Goal: Complete application form

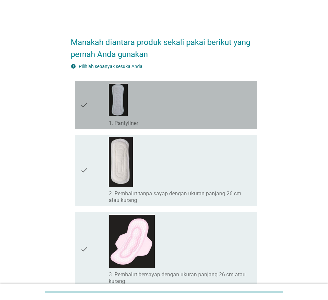
click at [159, 106] on div "check_box_outline_blank 1. Pantyliner" at bounding box center [180, 104] width 143 height 43
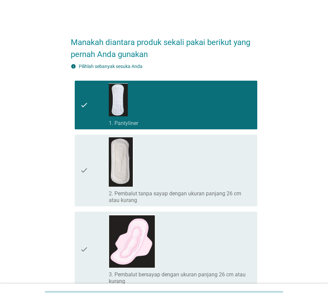
click at [188, 153] on div "check_box_outline_blank 2. Pembalut tanpa sayap dengan ukuran panjang 26 cm ata…" at bounding box center [180, 170] width 143 height 66
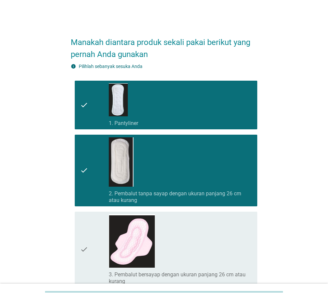
click at [189, 156] on div "check_box_outline_blank 2. Pembalut tanpa sayap dengan ukuran panjang 26 cm ata…" at bounding box center [180, 170] width 143 height 66
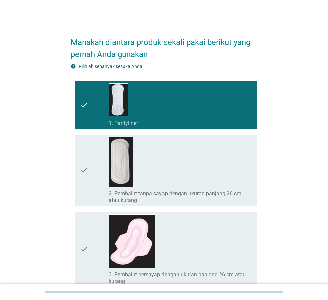
click at [208, 232] on div "check_box_outline_blank 3. Pembalut bersayap dengan ukuran panjang 26 cm atau k…" at bounding box center [180, 249] width 143 height 70
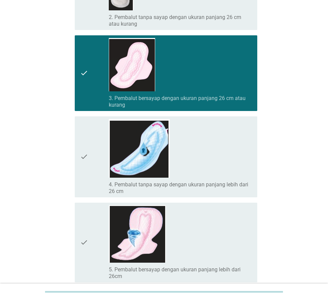
scroll to position [190, 0]
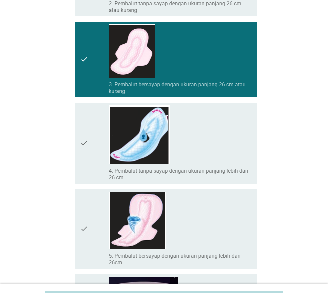
click at [201, 152] on div "check_box_outline_blank 4. Pembalut tanpa sayap dengan ukuran panjang lebih dar…" at bounding box center [180, 143] width 143 height 76
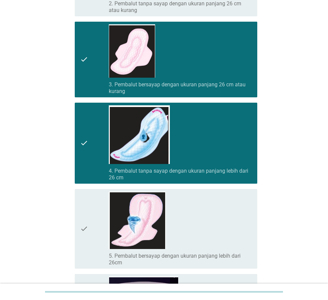
click at [200, 204] on div "check_box_outline_blank 5. Pembalut bersayap dengan ukuran panjang lebih dari 2…" at bounding box center [180, 229] width 143 height 74
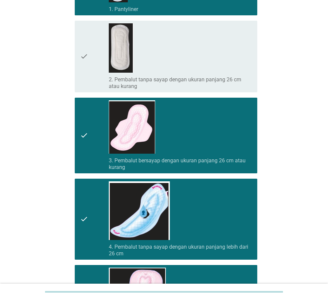
click at [194, 68] on div "check_box_outline_blank 2. Pembalut tanpa sayap dengan ukuran panjang 26 cm ata…" at bounding box center [180, 56] width 143 height 66
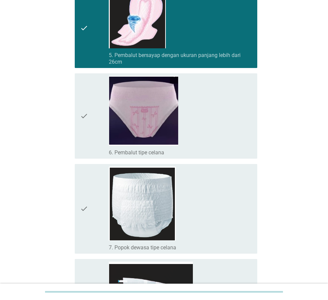
scroll to position [418, 0]
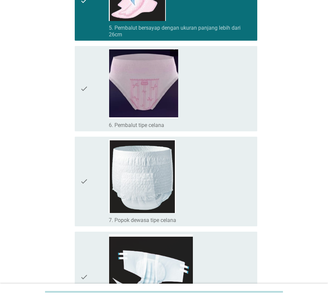
click at [200, 84] on div "check_box_outline_blank 6. Pembalut tipe celana" at bounding box center [180, 89] width 143 height 80
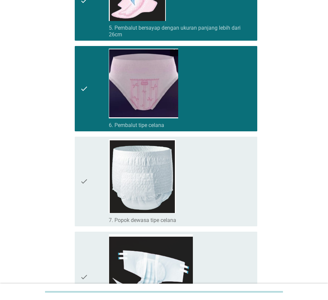
click at [206, 191] on div "check_box_outline_blank 7. Popok dewasa tipe celana" at bounding box center [180, 181] width 143 height 84
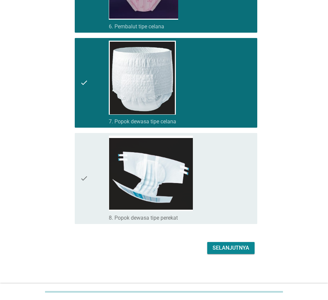
scroll to position [517, 0]
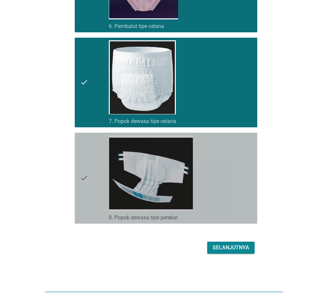
click at [252, 163] on div "check check_box_outline_blank 8. Popok dewasa tipe perekat" at bounding box center [166, 178] width 182 height 91
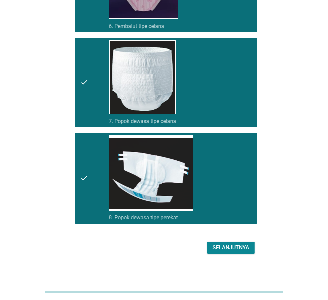
click at [238, 247] on div "Selanjutnya" at bounding box center [230, 248] width 37 height 8
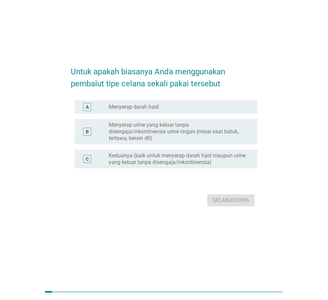
scroll to position [0, 0]
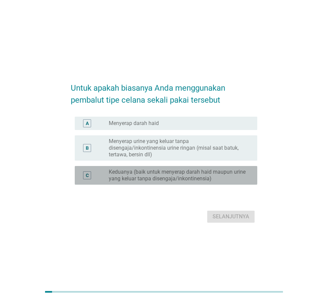
click at [184, 177] on label "Keduanya (baik untuk menyerap darah haid maupun urine yang keluar tanpa disenga…" at bounding box center [178, 175] width 138 height 13
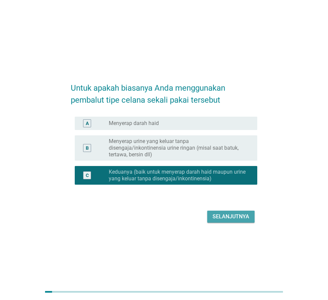
click at [239, 218] on div "Selanjutnya" at bounding box center [230, 217] width 37 height 8
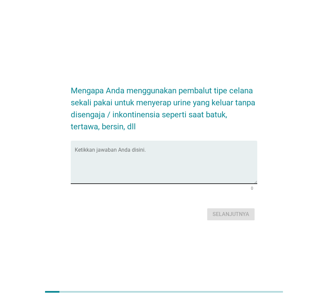
click at [205, 169] on textarea "Ketikkan jawaban Anda disini." at bounding box center [166, 166] width 182 height 35
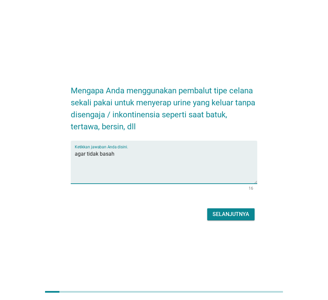
type textarea "agar tidak basah"
click at [224, 212] on div "Selanjutnya" at bounding box center [230, 214] width 37 height 8
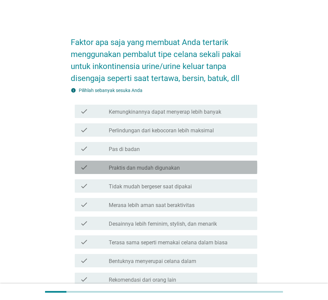
click at [165, 169] on label "Praktis dan mudah digunakan" at bounding box center [144, 168] width 71 height 7
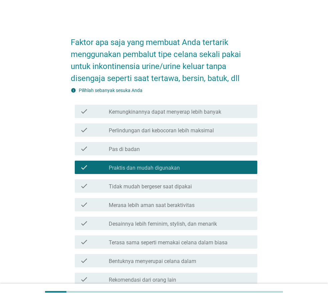
click at [149, 135] on div "check check_box_outline_blank Perlindungan dari kebocoran lebih maksimal" at bounding box center [166, 129] width 182 height 13
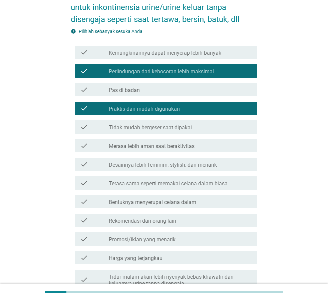
scroll to position [76, 0]
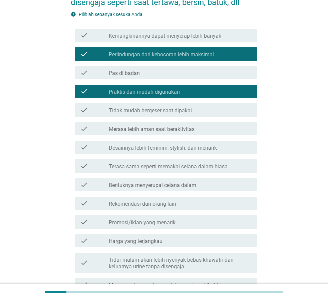
click at [160, 205] on label "Rekomendasi dari orang lain" at bounding box center [142, 204] width 67 height 7
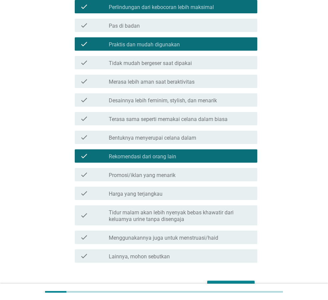
scroll to position [152, 0]
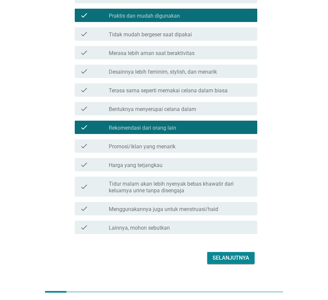
click at [181, 191] on label "Tidur malam akan lebih nyenyak bebas khawatir dari keluarnya urine tanpa diseng…" at bounding box center [180, 187] width 143 height 13
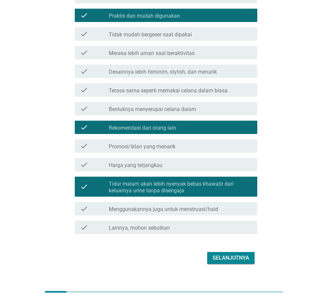
click at [236, 259] on div "Selanjutnya" at bounding box center [230, 258] width 37 height 8
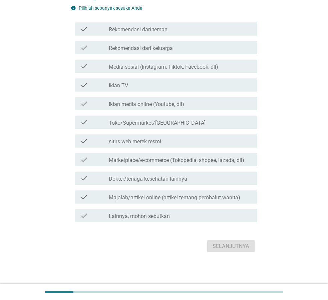
scroll to position [0, 0]
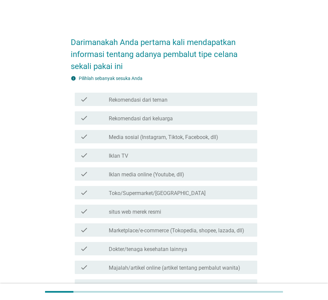
click at [136, 135] on label "Media sosial (Instagram, Tiktok, Facebook, dll)" at bounding box center [163, 137] width 109 height 7
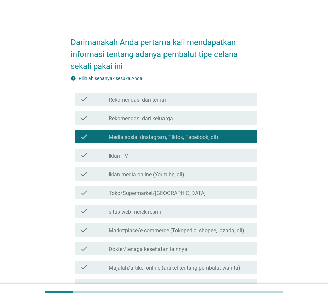
click at [137, 191] on label "Toko/Supermarket/[GEOGRAPHIC_DATA]" at bounding box center [157, 193] width 97 height 7
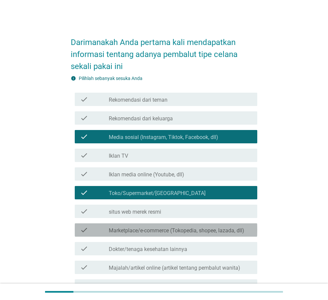
click at [145, 227] on div "check_box_outline_blank Marketplace/e-commerce (Tokopedia, shopee, lazada, dll)" at bounding box center [180, 230] width 143 height 8
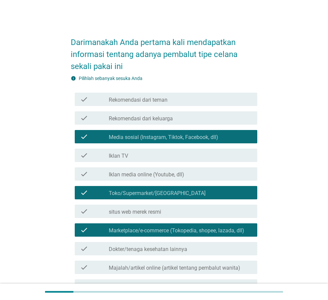
scroll to position [70, 0]
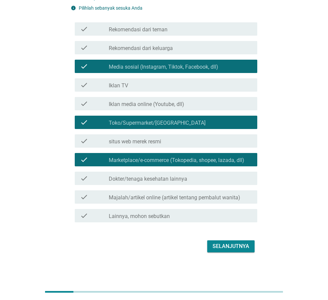
click at [243, 244] on div "Selanjutnya" at bounding box center [230, 246] width 37 height 8
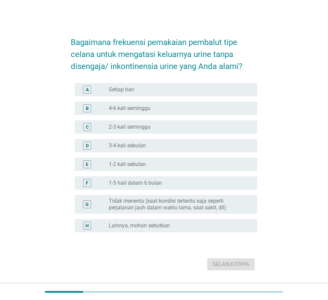
click at [133, 108] on label "4-6 kali seminggu" at bounding box center [130, 108] width 42 height 7
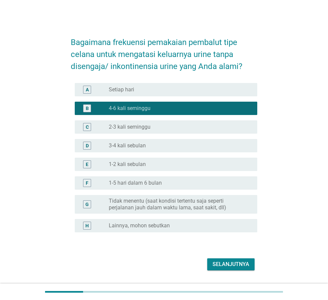
click at [231, 263] on div "Selanjutnya" at bounding box center [230, 264] width 37 height 8
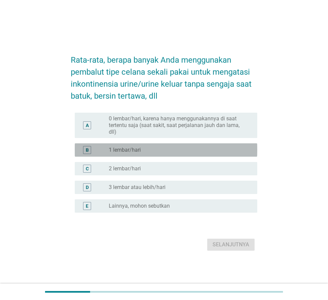
click at [134, 145] on div "B radio_button_unchecked 1 lembar/hari" at bounding box center [166, 149] width 182 height 13
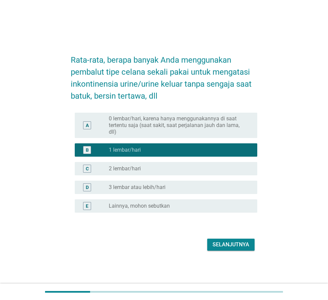
click at [221, 246] on div "Selanjutnya" at bounding box center [230, 245] width 37 height 8
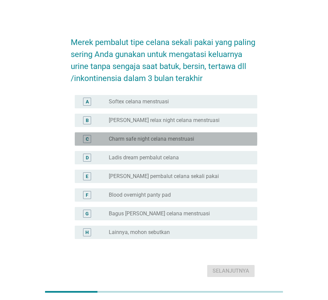
click at [151, 139] on label "Charm safe night celana menstruasi" at bounding box center [151, 139] width 85 height 7
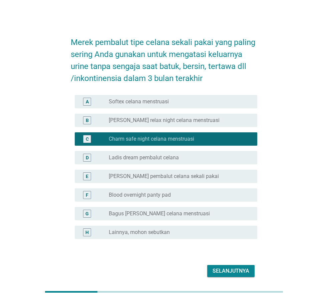
click at [147, 92] on form "Merek pembalut tipe celana sekali pakai yang paling sering Anda gunakan untuk m…" at bounding box center [164, 154] width 186 height 249
click at [152, 98] on div "radio_button_unchecked Softex celana menstruasi" at bounding box center [180, 102] width 143 height 8
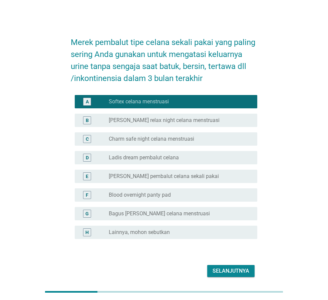
click at [149, 194] on label "Blood overnight panty pad" at bounding box center [140, 195] width 62 height 7
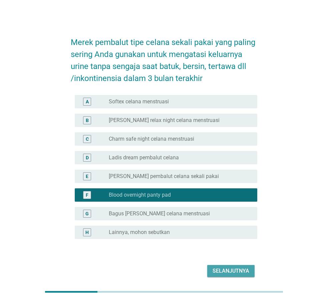
click at [230, 276] on button "Selanjutnya" at bounding box center [230, 271] width 47 height 12
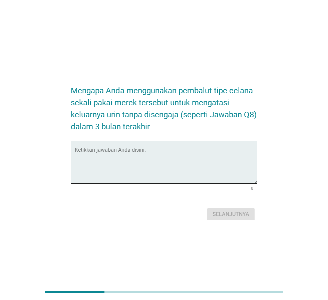
click at [100, 155] on textarea "Ketikkan jawaban Anda disini." at bounding box center [166, 166] width 182 height 35
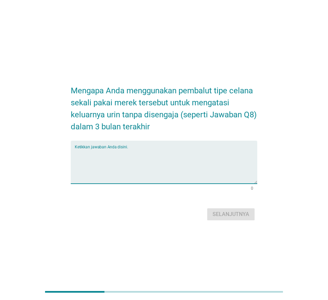
type textarea "e"
type textarea "nyaman"
click at [223, 214] on div "Selanjutnya" at bounding box center [230, 214] width 37 height 8
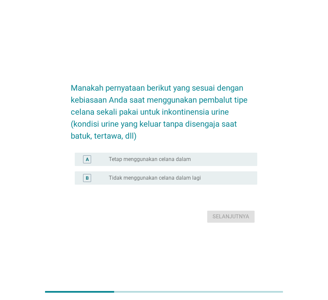
click at [170, 157] on label "Tetap menggunakan celana dalam" at bounding box center [150, 159] width 82 height 7
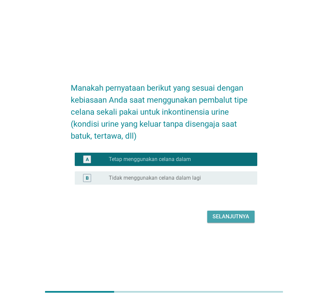
click at [226, 211] on button "Selanjutnya" at bounding box center [230, 217] width 47 height 12
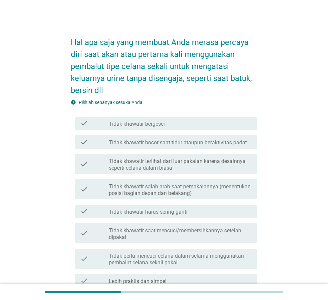
click at [140, 127] on label "Tidak khawatir bergeser" at bounding box center [137, 124] width 56 height 7
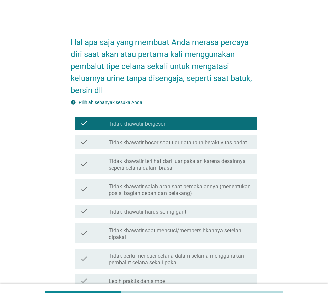
click at [163, 212] on label "Tidak khawatir harus sering ganti" at bounding box center [148, 212] width 79 height 7
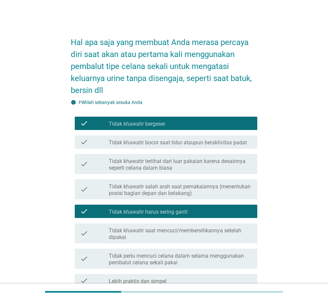
click at [144, 227] on div "check_box_outline_blank Tidak khawatir saat mencuci/membersihkannya setelah dip…" at bounding box center [180, 233] width 143 height 15
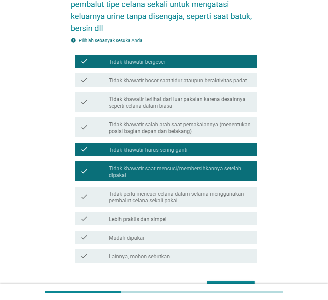
scroll to position [102, 0]
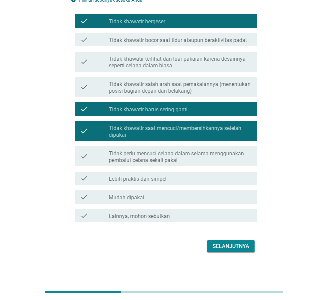
click at [234, 245] on div "Selanjutnya" at bounding box center [230, 246] width 37 height 8
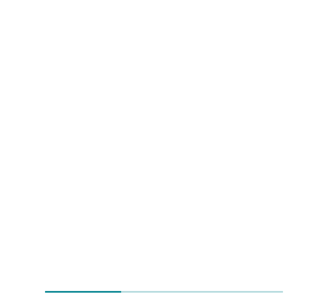
scroll to position [0, 0]
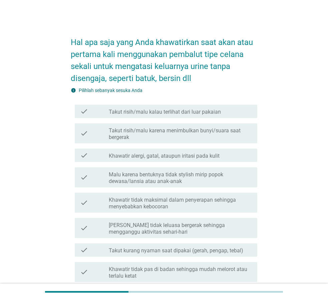
click at [147, 111] on label "Takut risih/malu kalau terlihat dari luar pakaian" at bounding box center [165, 112] width 112 height 7
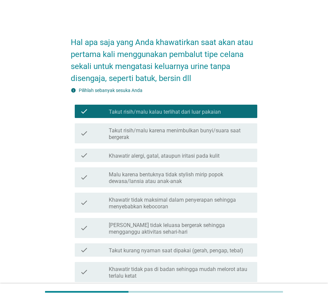
click at [141, 160] on div "check check_box_outline_blank Khawatir alergi, gatal, ataupun iritasi pada kulit" at bounding box center [166, 155] width 182 height 13
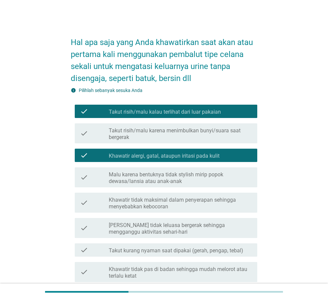
click at [143, 190] on div "check check_box_outline_blank Khawatir tidak maksimal dalam penyerapan sehingga…" at bounding box center [164, 202] width 186 height 25
click at [148, 206] on label "Khawatir tidak maksimal dalam penyerapan sehingga menyebabkan kebocoran" at bounding box center [180, 203] width 143 height 13
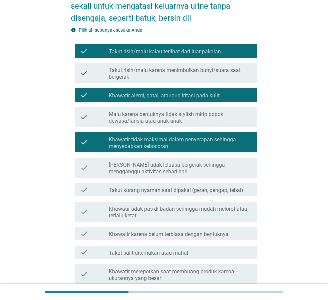
scroll to position [190, 0]
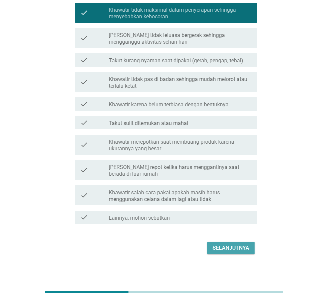
click at [237, 243] on button "Selanjutnya" at bounding box center [230, 248] width 47 height 12
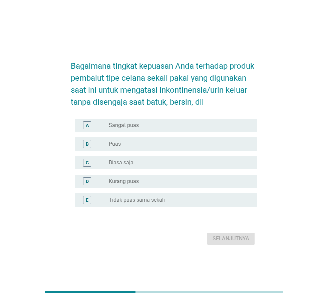
click at [124, 167] on div "C radio_button_unchecked Biasa saja" at bounding box center [166, 162] width 182 height 13
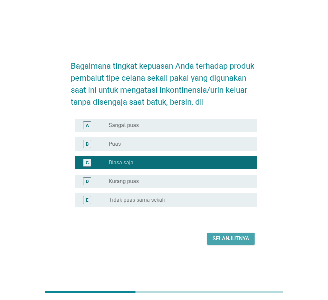
click at [243, 240] on div "Selanjutnya" at bounding box center [230, 239] width 37 height 8
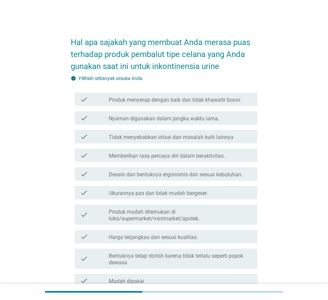
click at [105, 255] on div "check" at bounding box center [94, 258] width 29 height 15
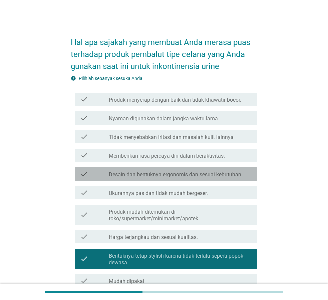
click at [118, 176] on label "Desain dan bentuknya ergonomis dan sesuai kebutuhan." at bounding box center [176, 174] width 134 height 7
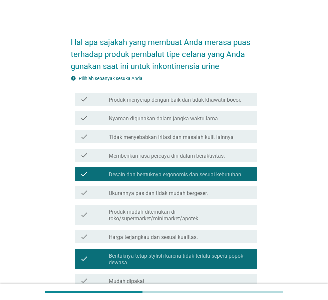
click at [115, 159] on label "Memberikan rasa percaya diri dalam beraktivitas." at bounding box center [167, 156] width 116 height 7
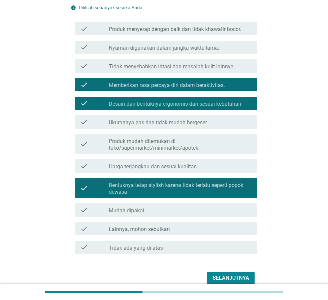
scroll to position [102, 0]
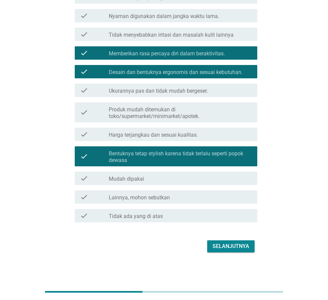
click at [244, 244] on div "Selanjutnya" at bounding box center [230, 246] width 37 height 8
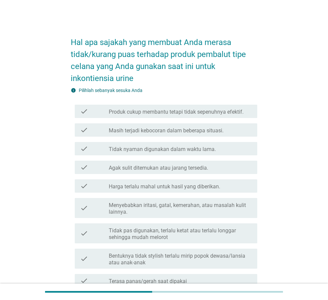
click at [151, 202] on label "Menyebabkan iritasi, gatal, kemerahan, atau masalah kulit lainnya." at bounding box center [180, 208] width 143 height 13
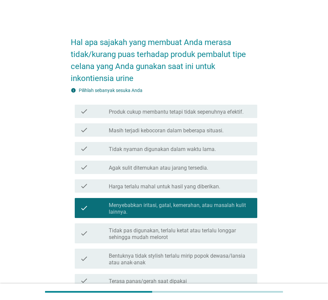
click at [147, 183] on label "Harga terlalu mahal untuk hasil yang diberikan." at bounding box center [164, 186] width 111 height 7
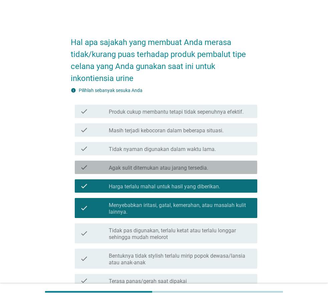
click at [147, 161] on div "check check_box_outline_blank Agak sulit ditemukan atau jarang tersedia." at bounding box center [166, 167] width 182 height 13
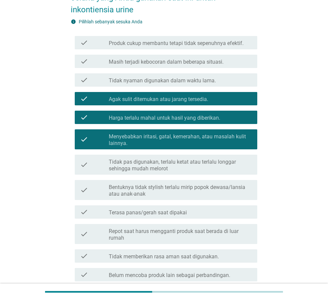
scroll to position [152, 0]
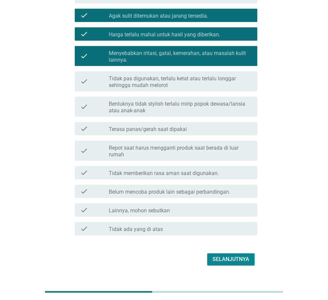
click at [243, 255] on div "Selanjutnya" at bounding box center [230, 259] width 37 height 8
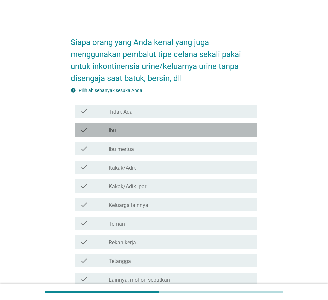
click at [127, 130] on div "check_box_outline_blank Ibu" at bounding box center [180, 130] width 143 height 8
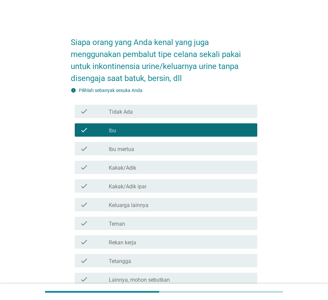
click at [126, 130] on div "check_box_outline_blank Ibu" at bounding box center [180, 130] width 143 height 8
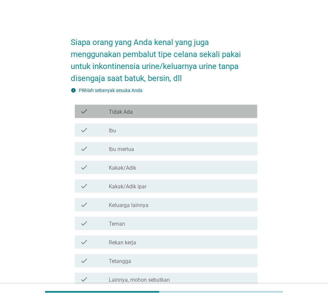
click at [127, 112] on label "Tidak Ada" at bounding box center [121, 112] width 24 height 7
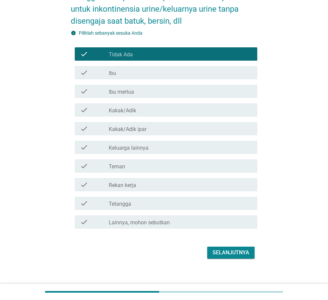
scroll to position [64, 0]
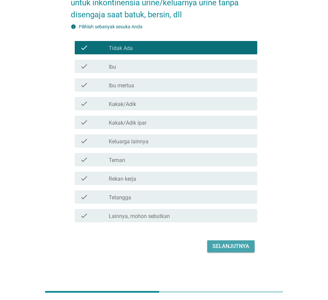
click at [228, 252] on button "Selanjutnya" at bounding box center [230, 246] width 47 height 12
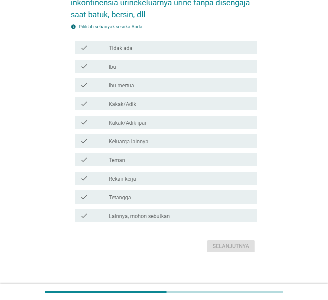
scroll to position [0, 0]
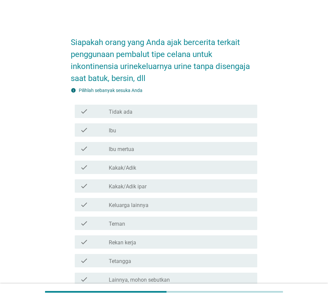
click at [137, 166] on div "check_box_outline_blank Kakak/Adik" at bounding box center [180, 167] width 143 height 8
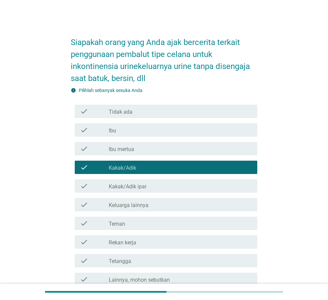
click at [126, 131] on div "check_box_outline_blank Ibu" at bounding box center [180, 130] width 143 height 8
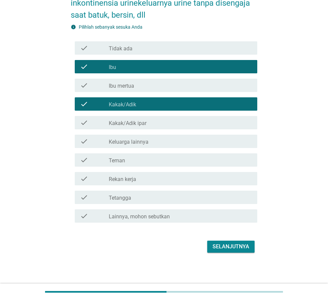
scroll to position [64, 0]
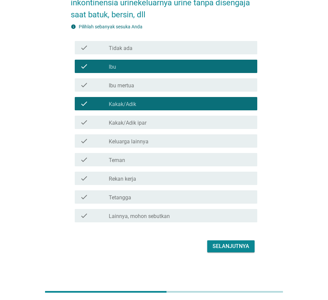
click at [240, 247] on div "Selanjutnya" at bounding box center [230, 246] width 37 height 8
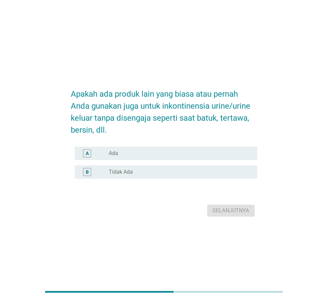
click at [126, 173] on label "Tidak Ada" at bounding box center [121, 172] width 24 height 7
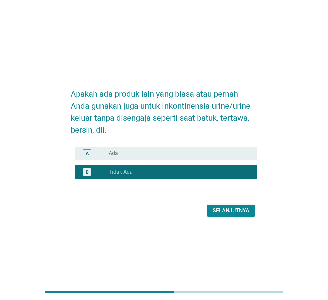
click at [238, 207] on div "Selanjutnya" at bounding box center [230, 211] width 37 height 8
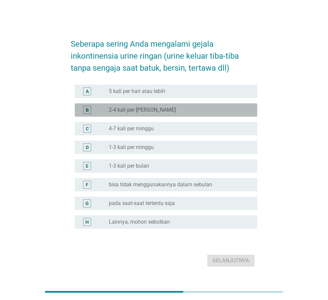
click at [121, 104] on div "B radio_button_unchecked 2-4 kali per [PERSON_NAME]" at bounding box center [166, 109] width 182 height 13
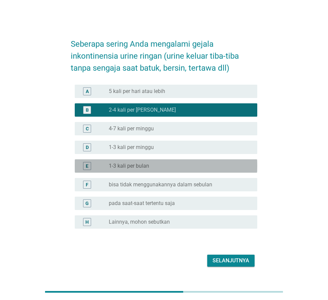
click at [102, 164] on div "E" at bounding box center [94, 166] width 29 height 8
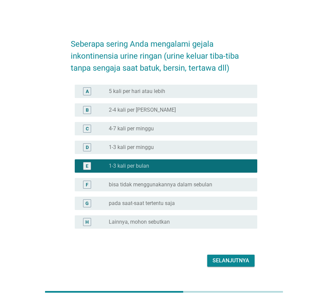
click at [166, 128] on div "radio_button_unchecked 4-7 kali per minggu" at bounding box center [178, 128] width 138 height 7
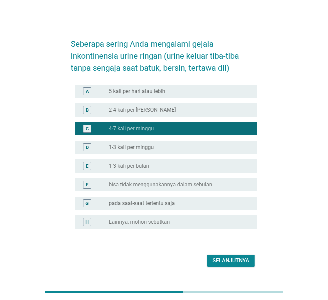
click at [239, 257] on div "Selanjutnya" at bounding box center [230, 261] width 37 height 8
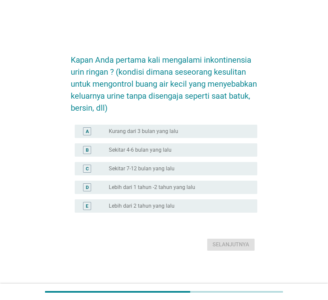
click at [128, 170] on label "Sekitar 7-12 bulan yang lalu" at bounding box center [142, 168] width 66 height 7
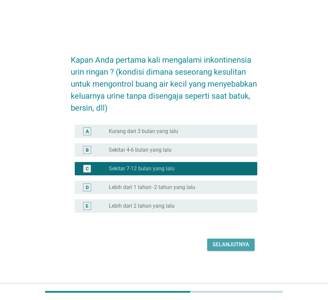
click at [235, 247] on div "Selanjutnya" at bounding box center [230, 245] width 37 height 8
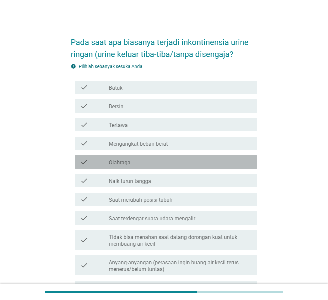
click at [117, 163] on label "Olahraga" at bounding box center [120, 162] width 22 height 7
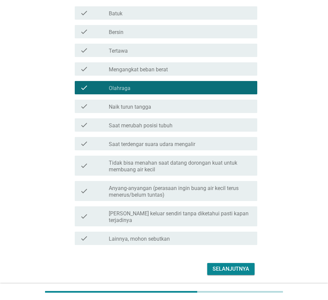
scroll to position [76, 0]
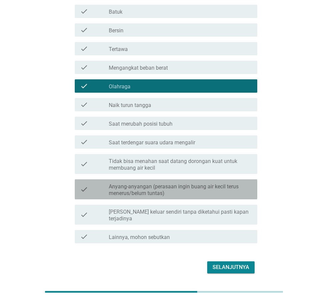
click at [192, 190] on label "Anyang-anyangan (perasaan ingin buang air kecil terus menerus/belum tuntas)" at bounding box center [180, 189] width 143 height 13
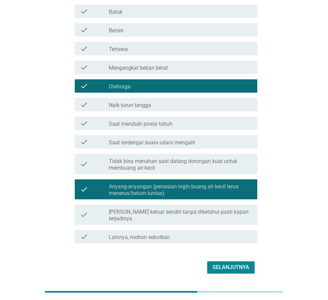
click at [238, 263] on div "Selanjutnya" at bounding box center [230, 267] width 37 height 8
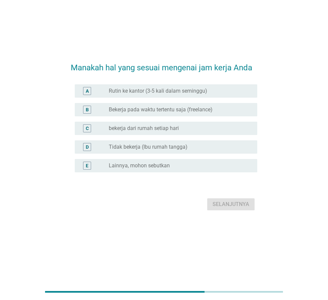
scroll to position [0, 0]
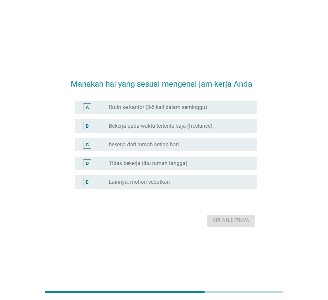
click at [128, 102] on div "A radio_button_unchecked Rutin ke kantor (3-5 kali dalam seminggu)" at bounding box center [166, 107] width 182 height 13
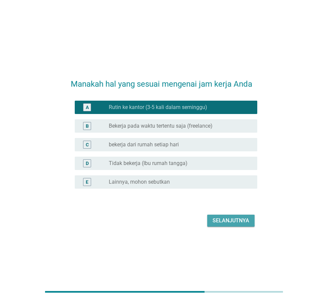
click at [250, 226] on button "Selanjutnya" at bounding box center [230, 221] width 47 height 12
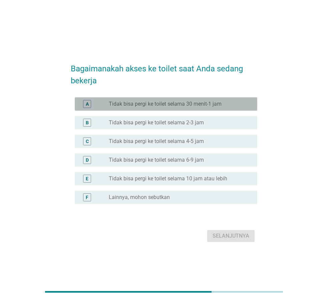
click at [163, 102] on label "Tidak bisa pergi ke toilet selama 30 menit-1 jam" at bounding box center [165, 104] width 113 height 7
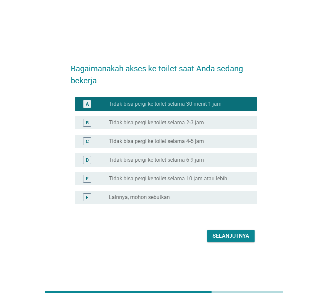
click at [246, 249] on div "Bagaimanakah akses ke toilet saat Anda sedang bekerja A radio_button_checked Ti…" at bounding box center [163, 150] width 197 height 199
click at [246, 238] on div "Selanjutnya" at bounding box center [230, 236] width 37 height 8
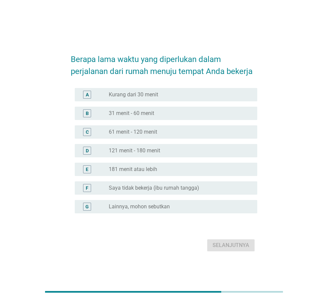
click at [150, 133] on label "61 menit - 120 menit" at bounding box center [133, 132] width 48 height 7
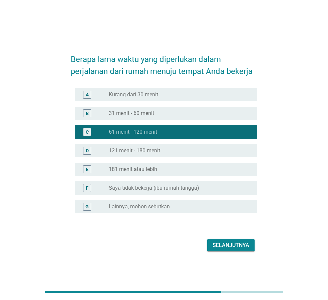
click at [221, 241] on div "Selanjutnya" at bounding box center [230, 245] width 37 height 8
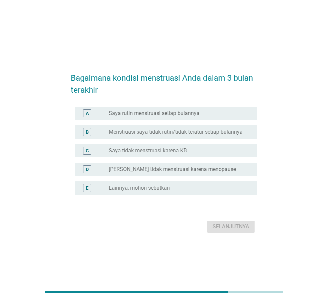
click at [131, 107] on div "A radio_button_unchecked Saya rutin menstruasi setiap bulannya" at bounding box center [166, 113] width 182 height 13
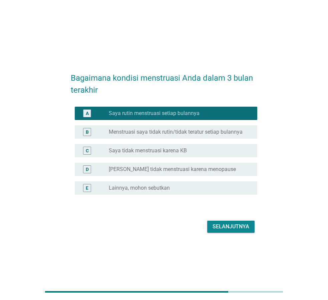
click at [224, 223] on div "Selanjutnya" at bounding box center [230, 227] width 37 height 8
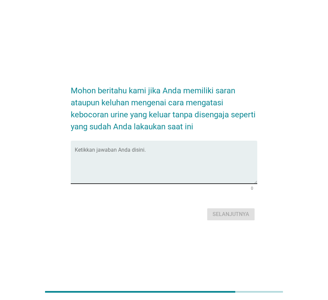
click at [118, 156] on textarea "Ketikkan jawaban Anda disini." at bounding box center [166, 166] width 182 height 35
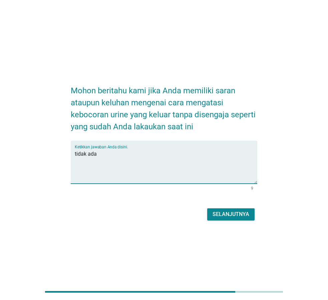
type textarea "tidak ada"
click at [238, 215] on div "Selanjutnya" at bounding box center [230, 214] width 37 height 8
